Goal: Find specific page/section: Find specific page/section

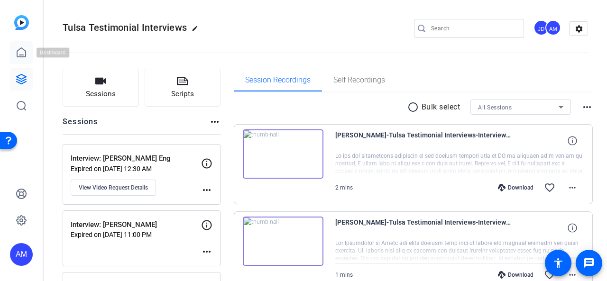
click at [22, 56] on icon at bounding box center [21, 52] width 9 height 9
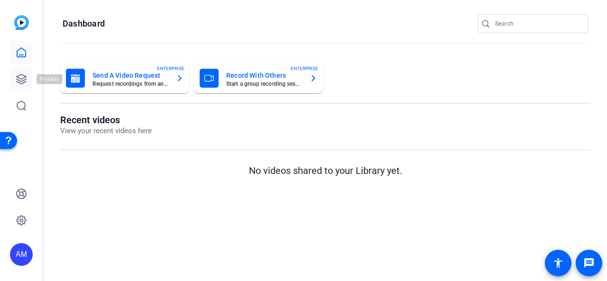
click at [26, 76] on icon at bounding box center [21, 79] width 11 height 11
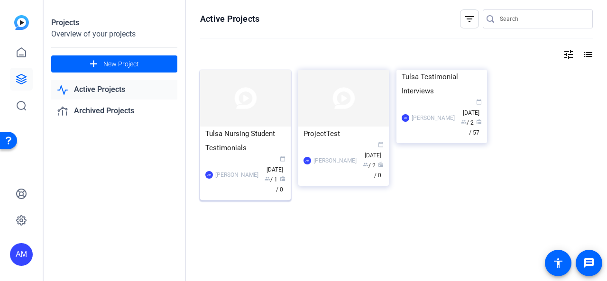
click at [254, 124] on img at bounding box center [245, 98] width 91 height 57
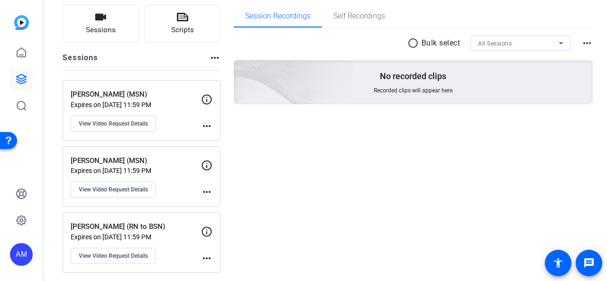
scroll to position [65, 0]
